Goal: Answer question/provide support

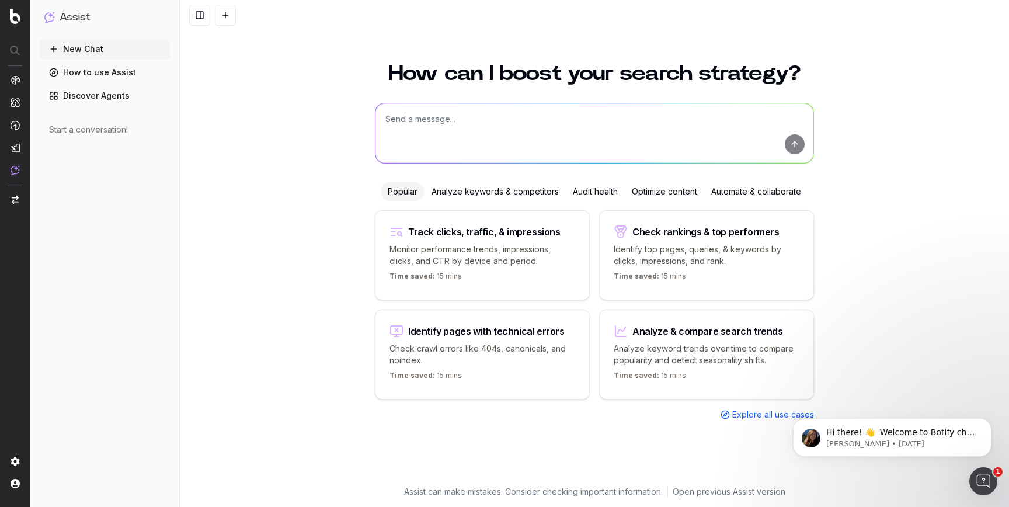
click at [451, 123] on textarea at bounding box center [594, 133] width 438 height 60
paste textarea "Lor ip do sitame CON adi elitsed doeius tempo inc utla et dolorema aliquae ad m…"
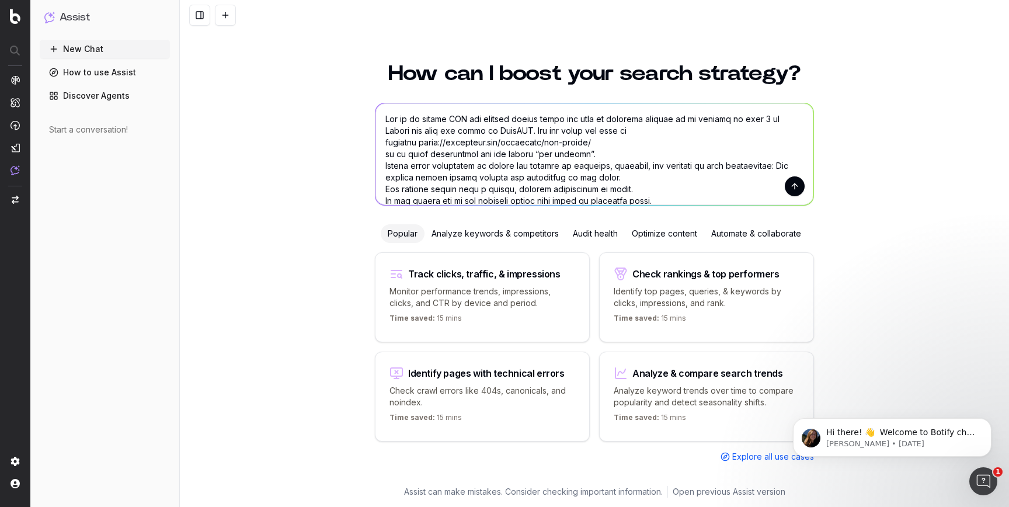
scroll to position [246, 0]
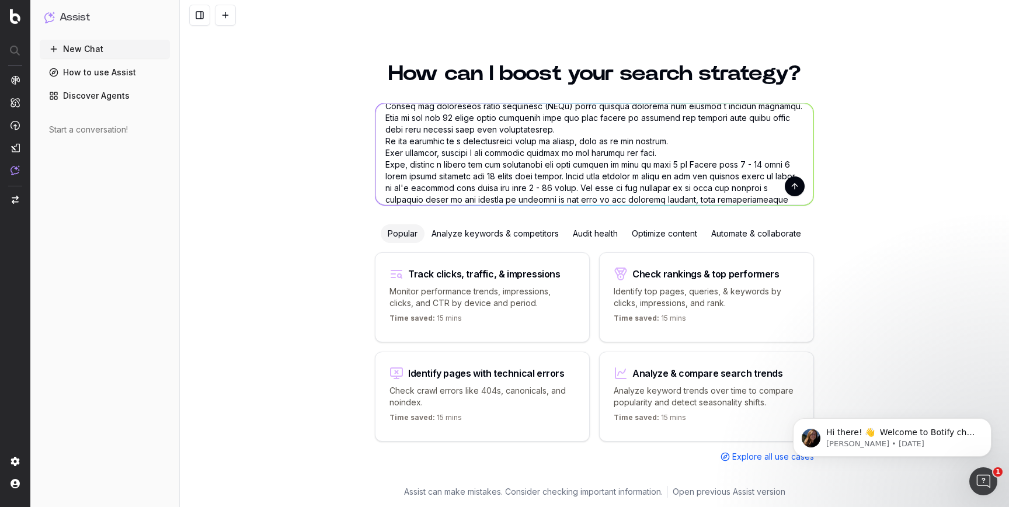
type textarea "Lor ip do sitame CON adi elitsed doeius tempo inc utla et dolorema aliquae ad m…"
click at [797, 186] on button "submit" at bounding box center [795, 186] width 20 height 20
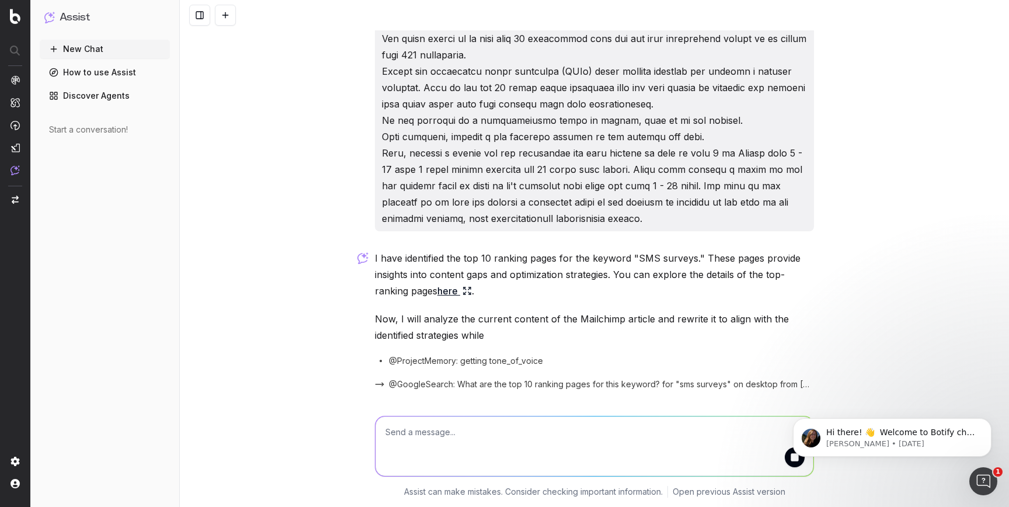
scroll to position [299, 0]
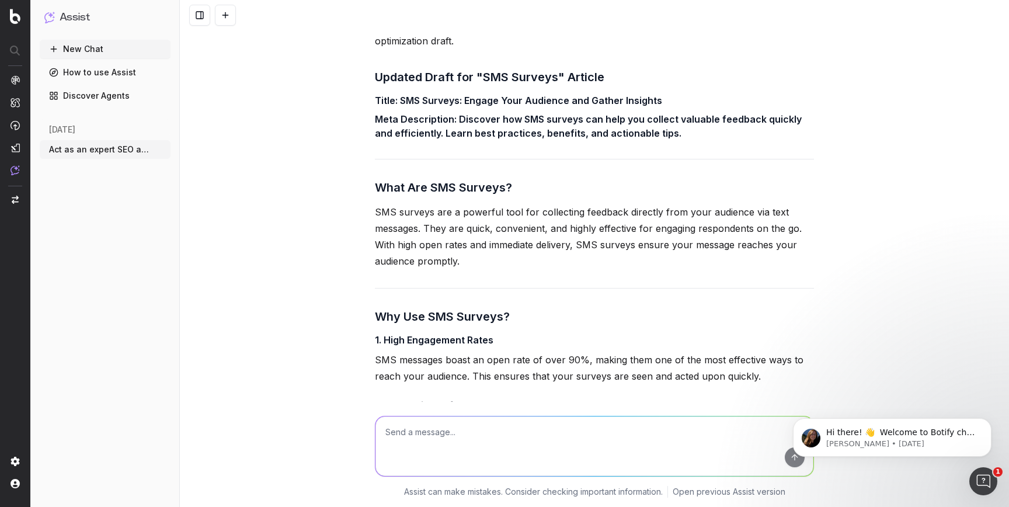
scroll to position [645, 0]
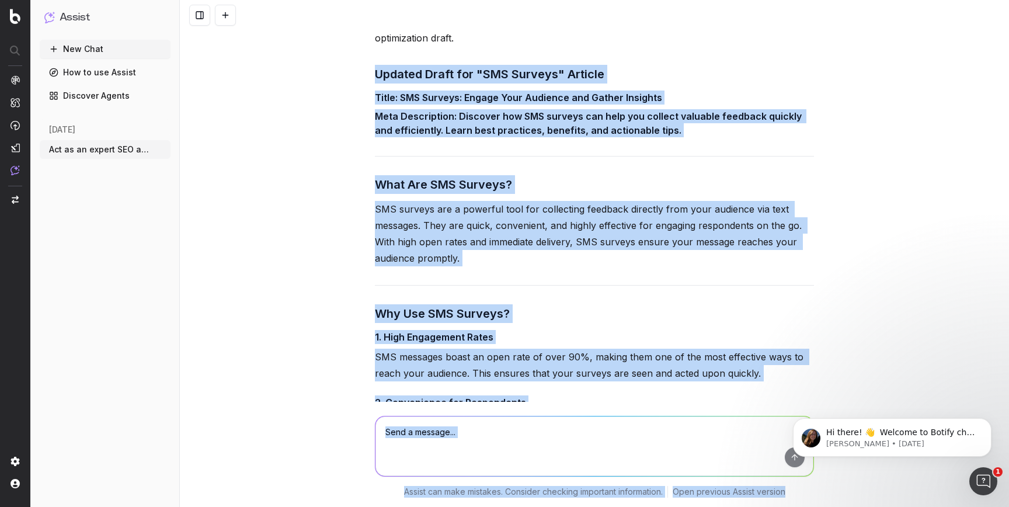
drag, startPoint x: 1151, startPoint y: 436, endPoint x: 788, endPoint y: 378, distance: 367.7
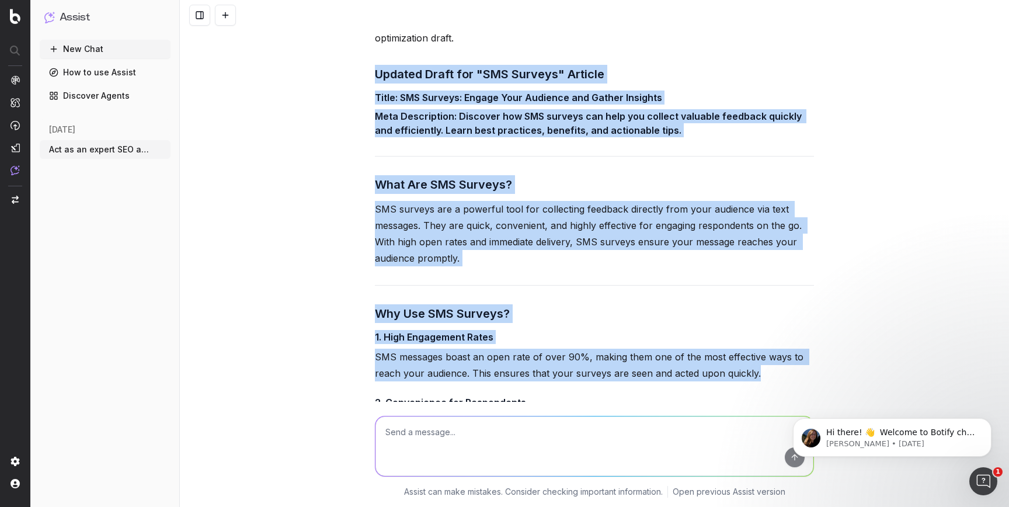
drag, startPoint x: 377, startPoint y: 89, endPoint x: 775, endPoint y: 394, distance: 502.3
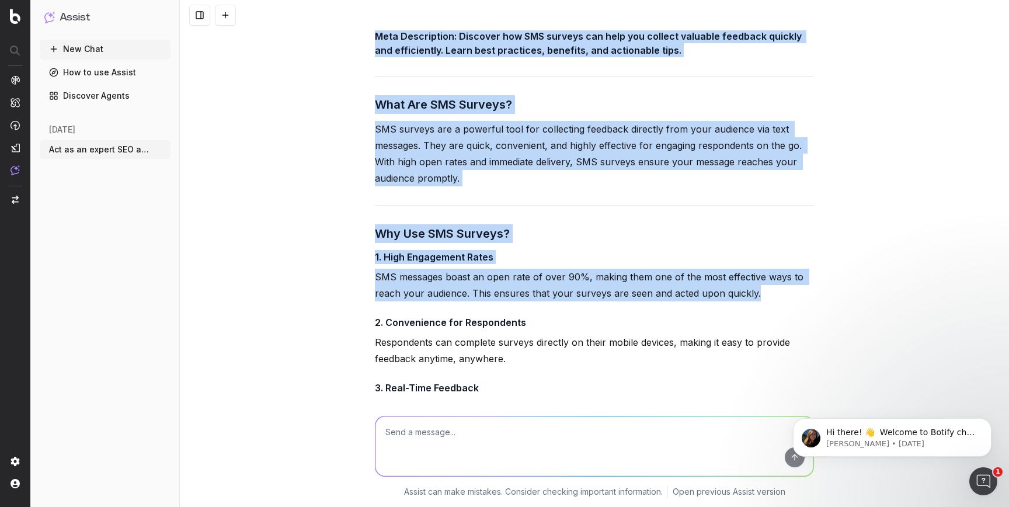
scroll to position [724, 0]
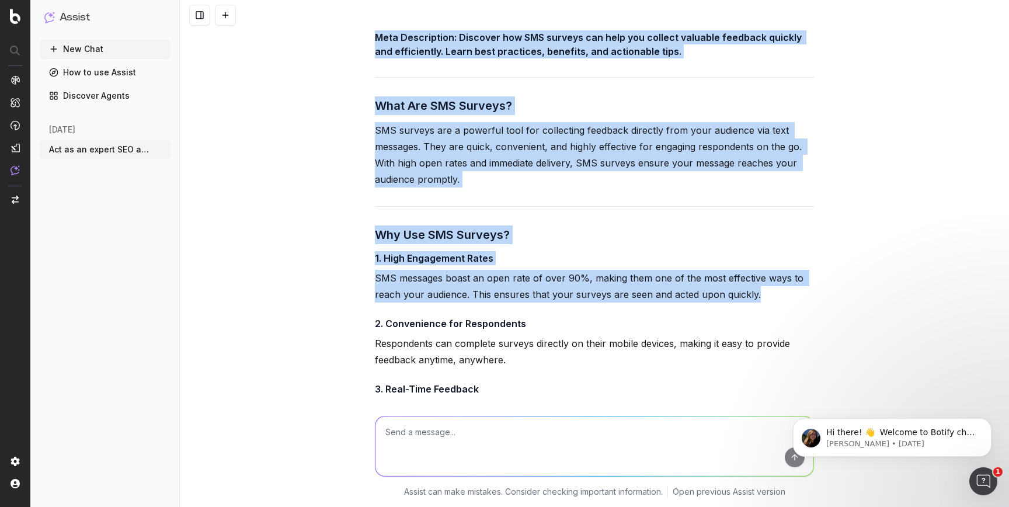
copy div "Updated Draft for "SMS Surveys" Article Title: SMS Surveys: Engage Your Audienc…"
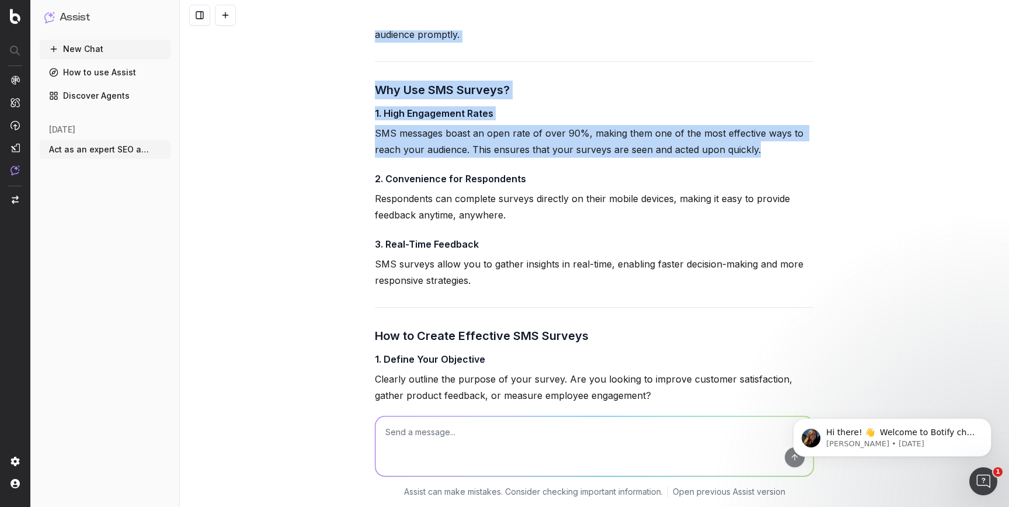
scroll to position [878, 0]
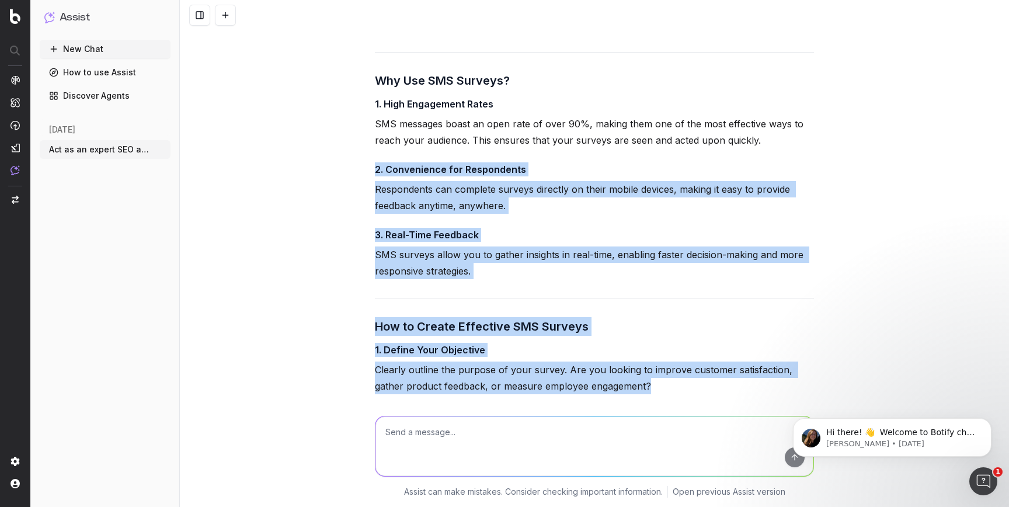
drag, startPoint x: 377, startPoint y: 185, endPoint x: 650, endPoint y: 400, distance: 348.0
copy div "2. Convenience for Respondents Respondents can complete surveys directly on the…"
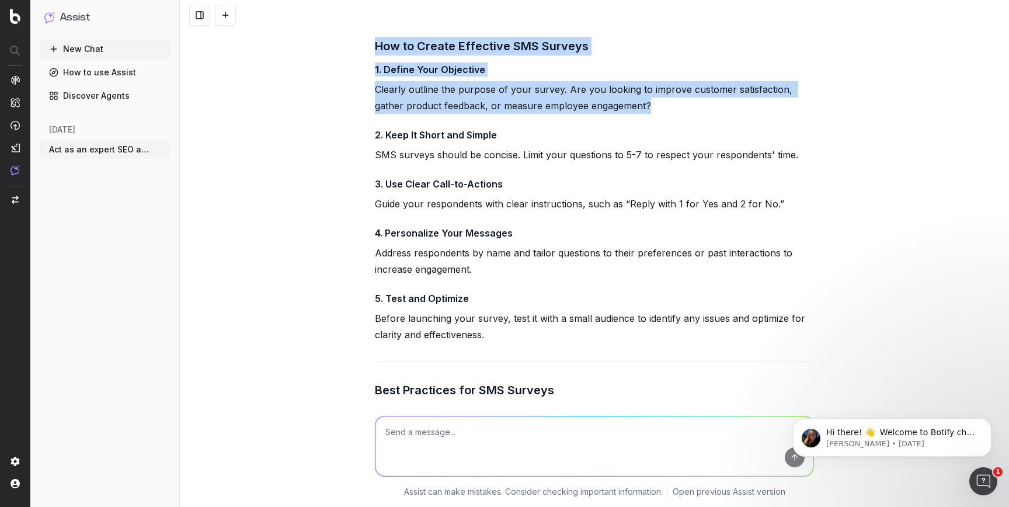
scroll to position [1199, 0]
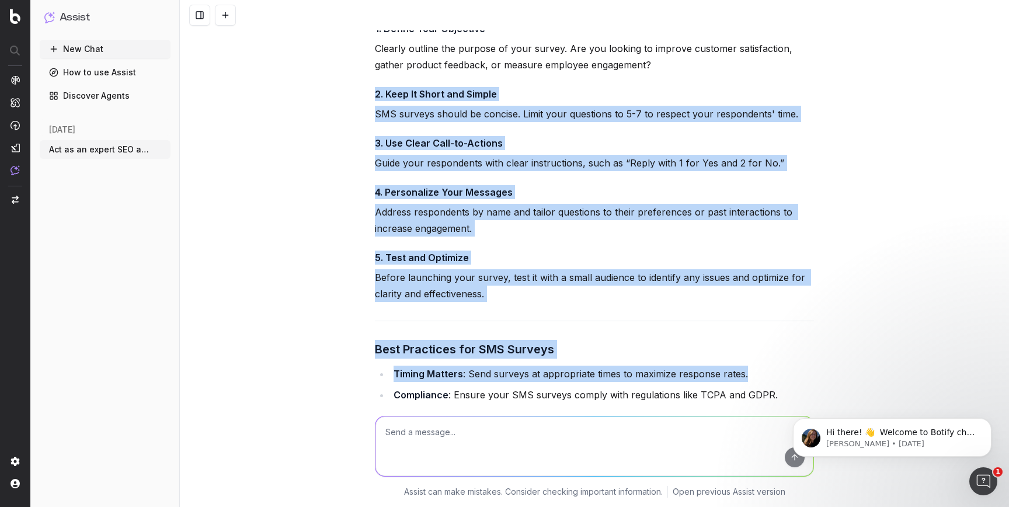
drag, startPoint x: 376, startPoint y: 109, endPoint x: 742, endPoint y: 399, distance: 466.8
click at [742, 399] on div "I have identified the top 10 ranking pages for the keyword "SMS surveys." These…" at bounding box center [594, 445] width 439 height 2225
copy div "2. Keep It Short and Simple SMS surveys should be concise. Limit your questions…"
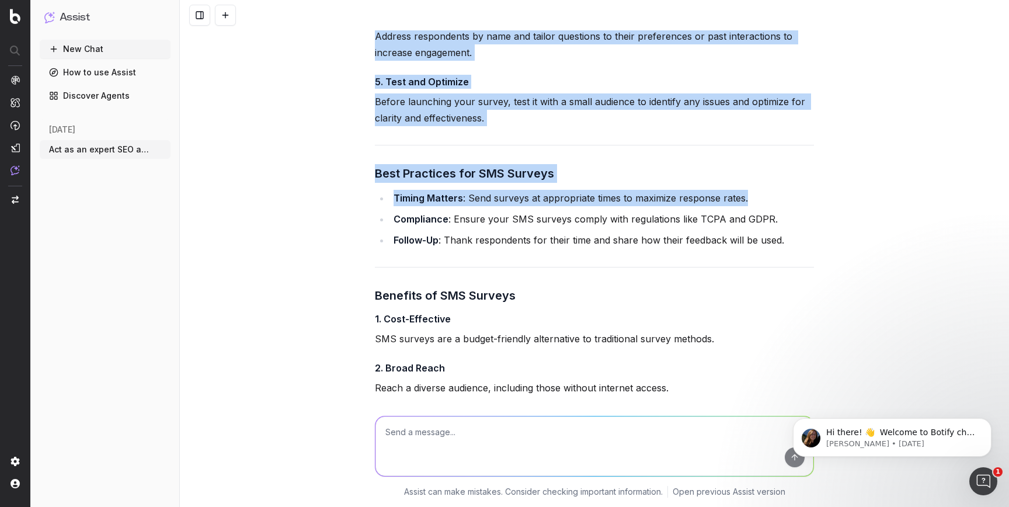
scroll to position [1399, 0]
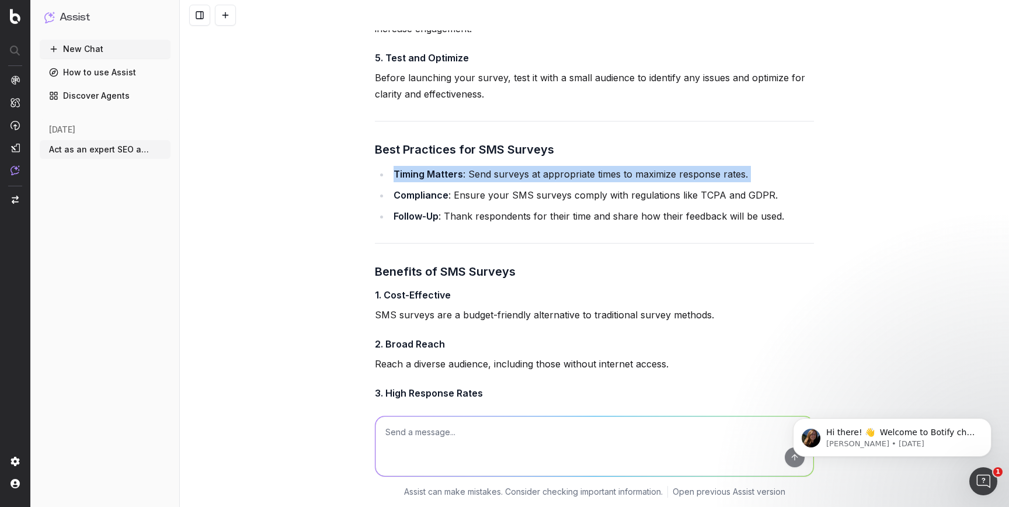
drag, startPoint x: 394, startPoint y: 210, endPoint x: 712, endPoint y: 246, distance: 319.8
click at [712, 246] on div "I have identified the top 10 ranking pages for the keyword "SMS surveys." These…" at bounding box center [594, 245] width 439 height 2225
copy li "Timing Matters : Send surveys at appropriate times to maximize response rates."
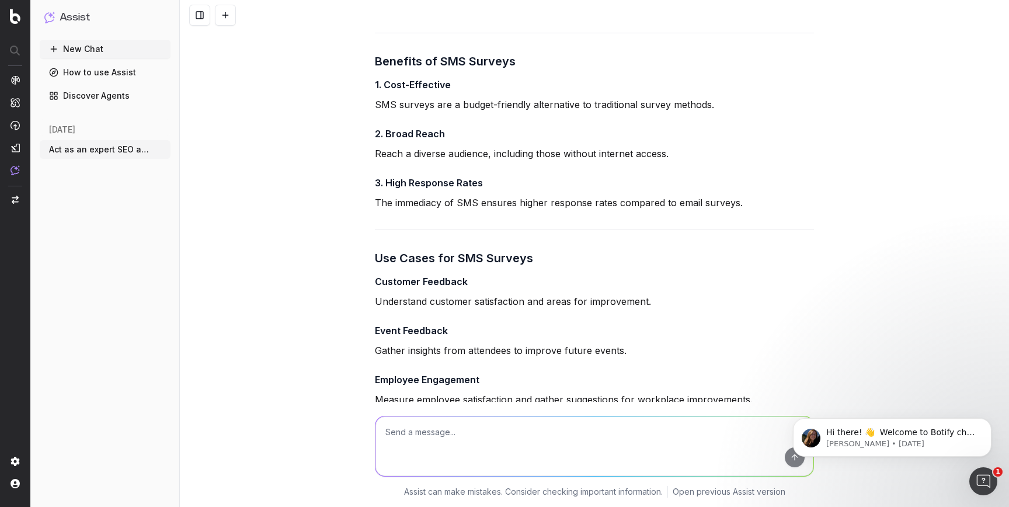
scroll to position [1635, 0]
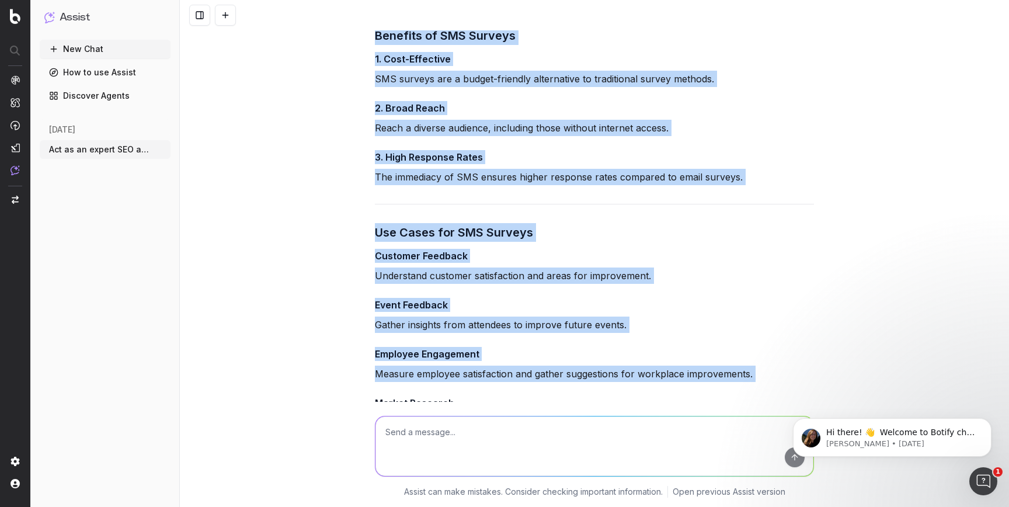
drag, startPoint x: 375, startPoint y: 50, endPoint x: 749, endPoint y: 398, distance: 511.1
click at [749, 398] on div "I have identified the top 10 ranking pages for the keyword "SMS surveys." These…" at bounding box center [594, 10] width 439 height 2225
copy div "Benefits of SMS Surveys 1. Cost-Effective SMS surveys are a budget-friendly alt…"
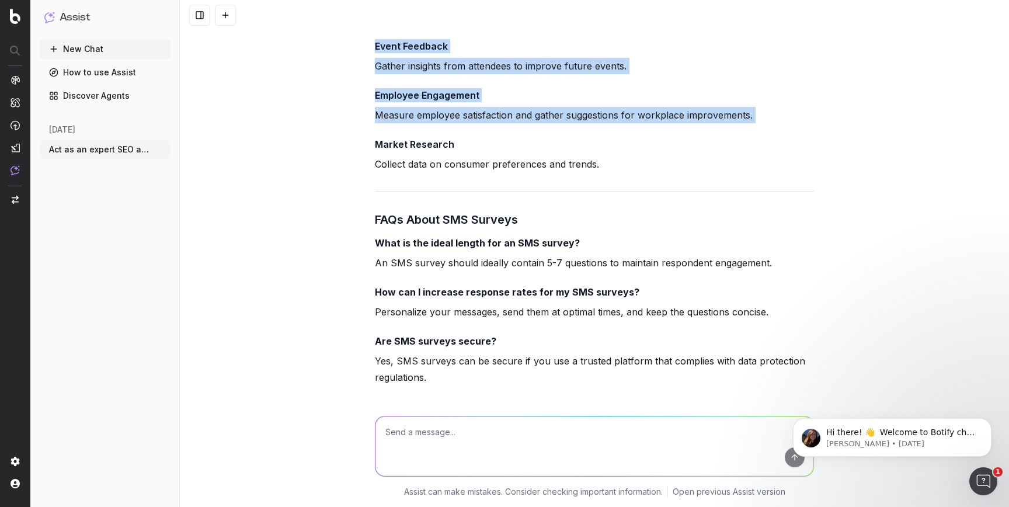
scroll to position [1905, 0]
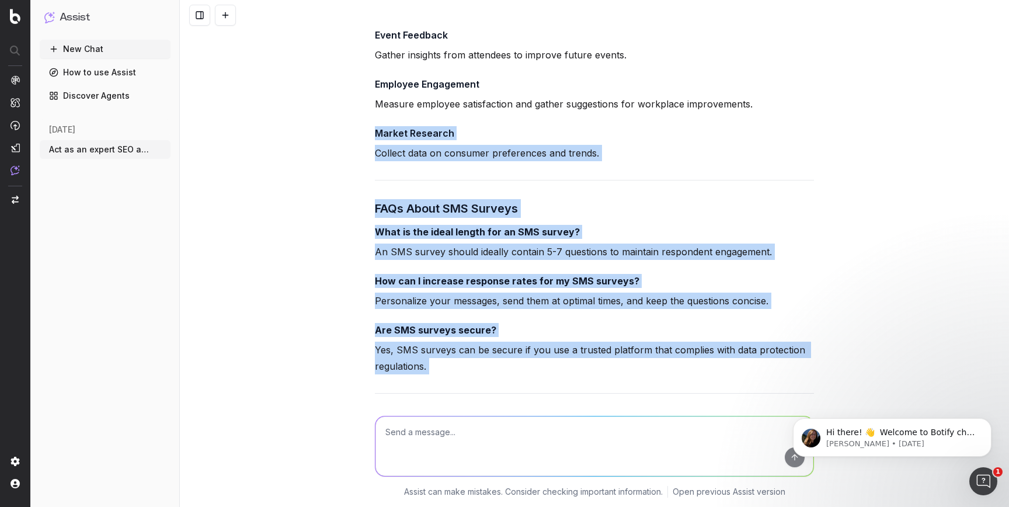
drag, startPoint x: 376, startPoint y: 149, endPoint x: 554, endPoint y: 406, distance: 312.3
click at [554, 406] on div "Act as an expert SEO and content writer given the task of updating content so i…" at bounding box center [594, 253] width 829 height 507
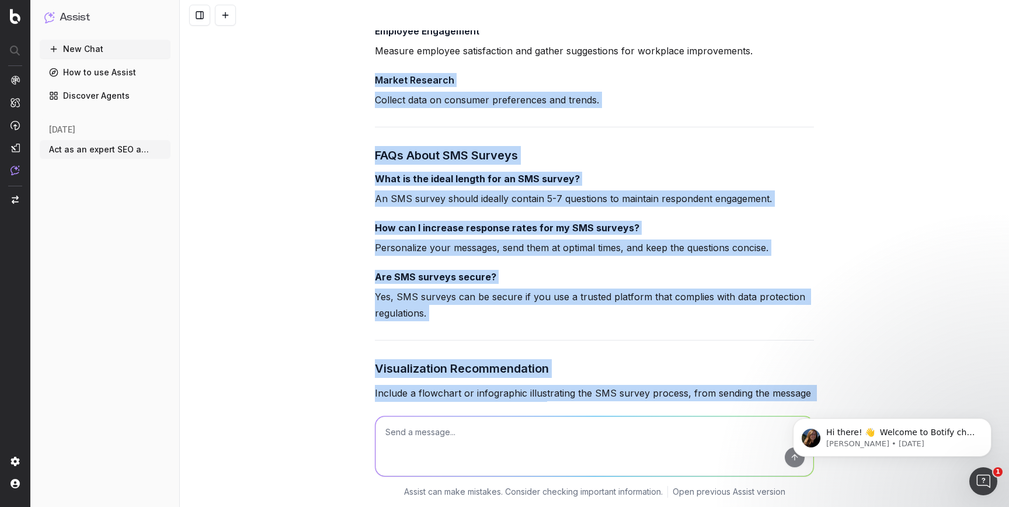
scroll to position [1957, 0]
copy div "Market Research Collect data on consumer preferences and trends. FAQs About SMS…"
